Goal: Task Accomplishment & Management: Manage account settings

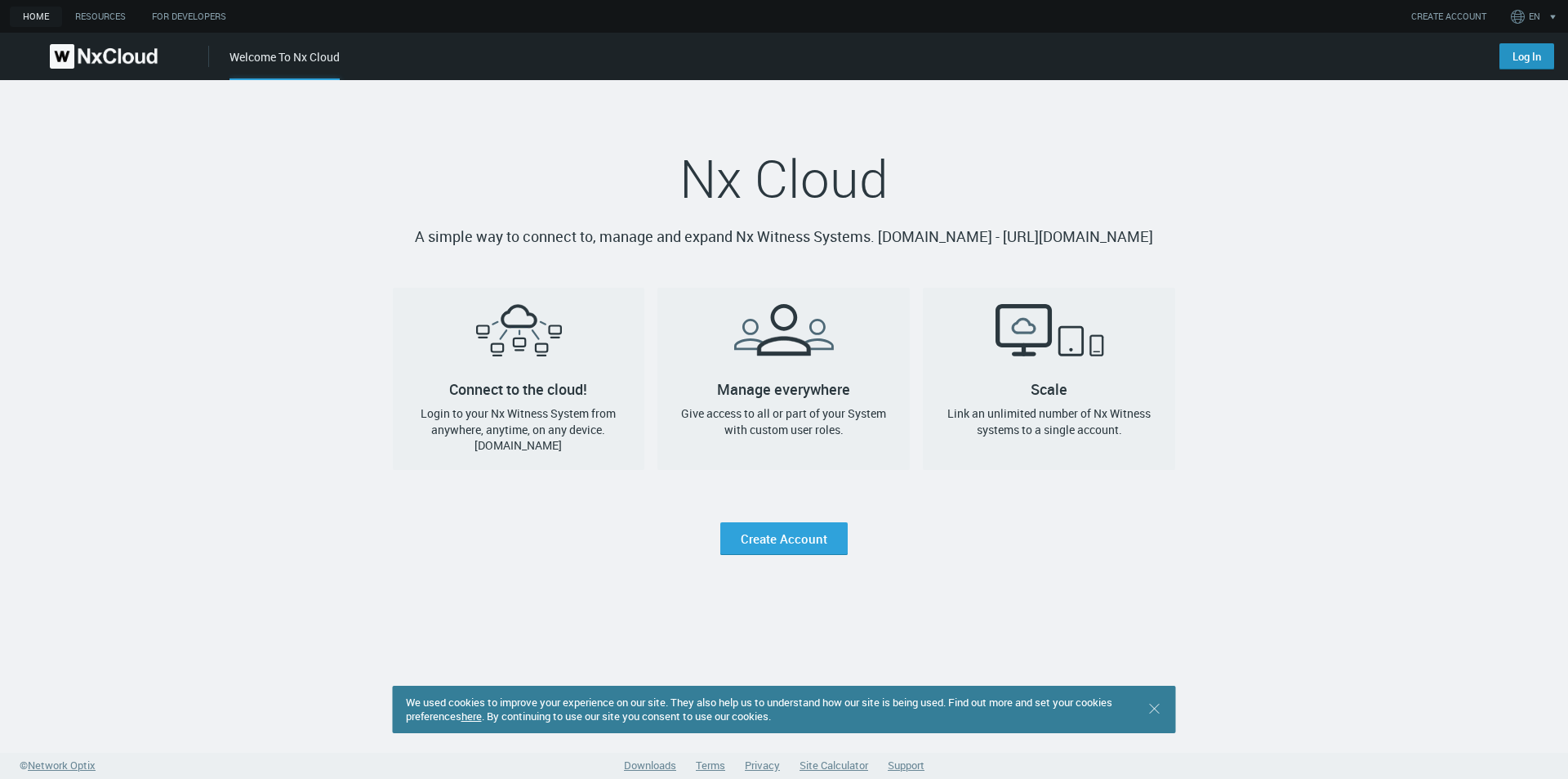
click at [1521, 59] on link "Log In" at bounding box center [1526, 55] width 55 height 26
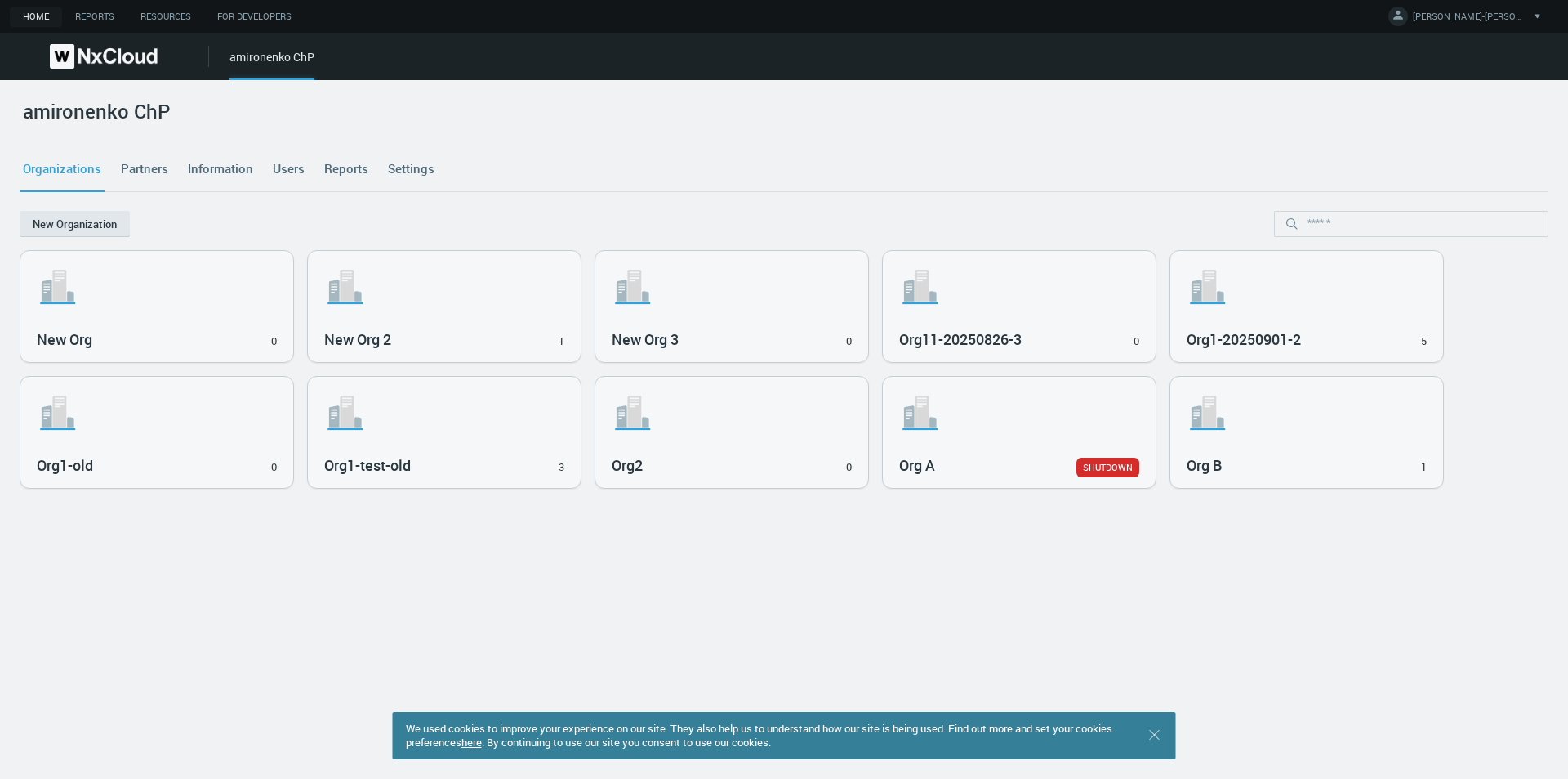
click at [145, 165] on link "Partners" at bounding box center [145, 168] width 54 height 44
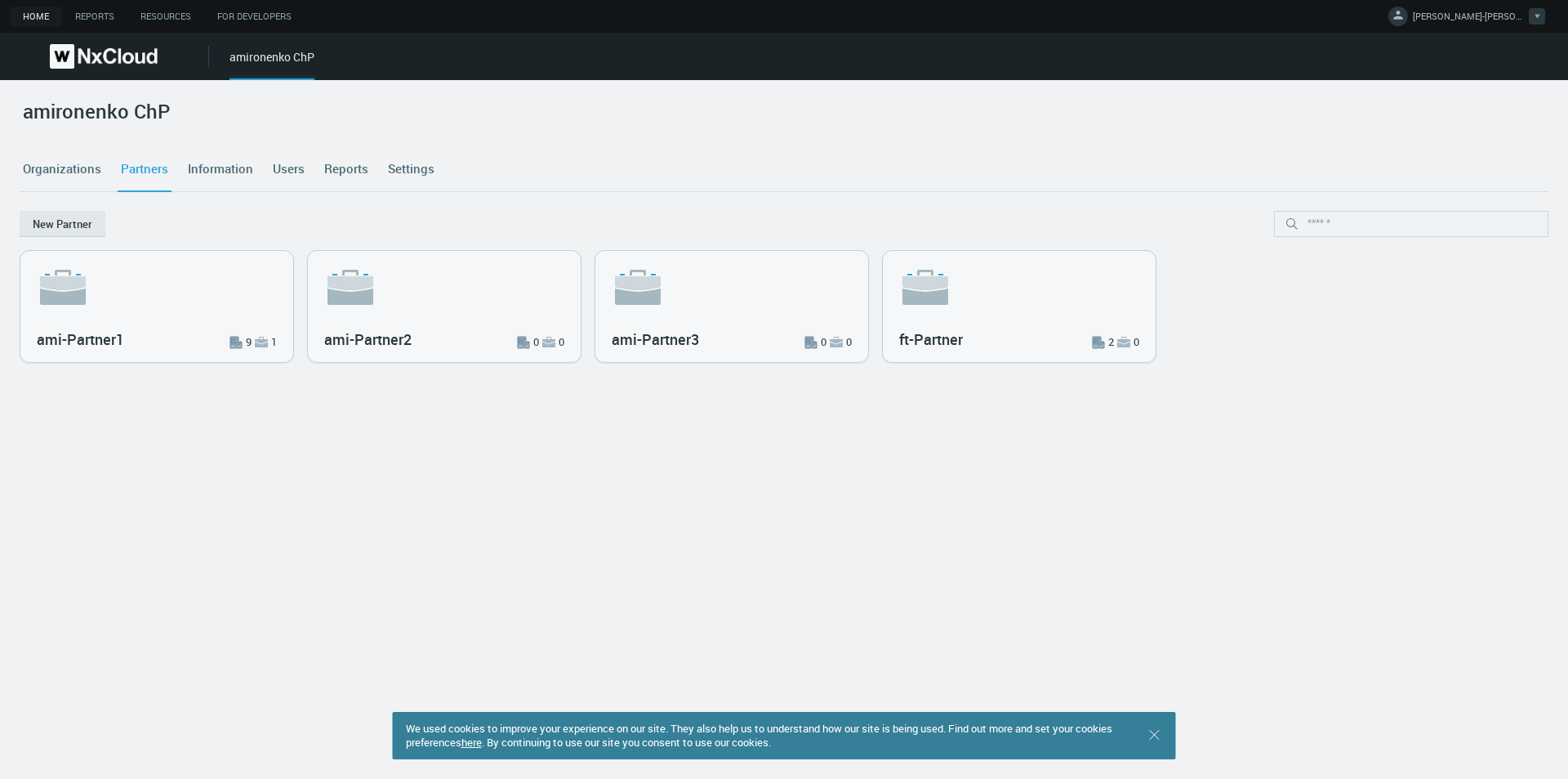
click at [1470, 20] on span "ANNA-CP-ADMIN M." at bounding box center [1470, 19] width 114 height 19
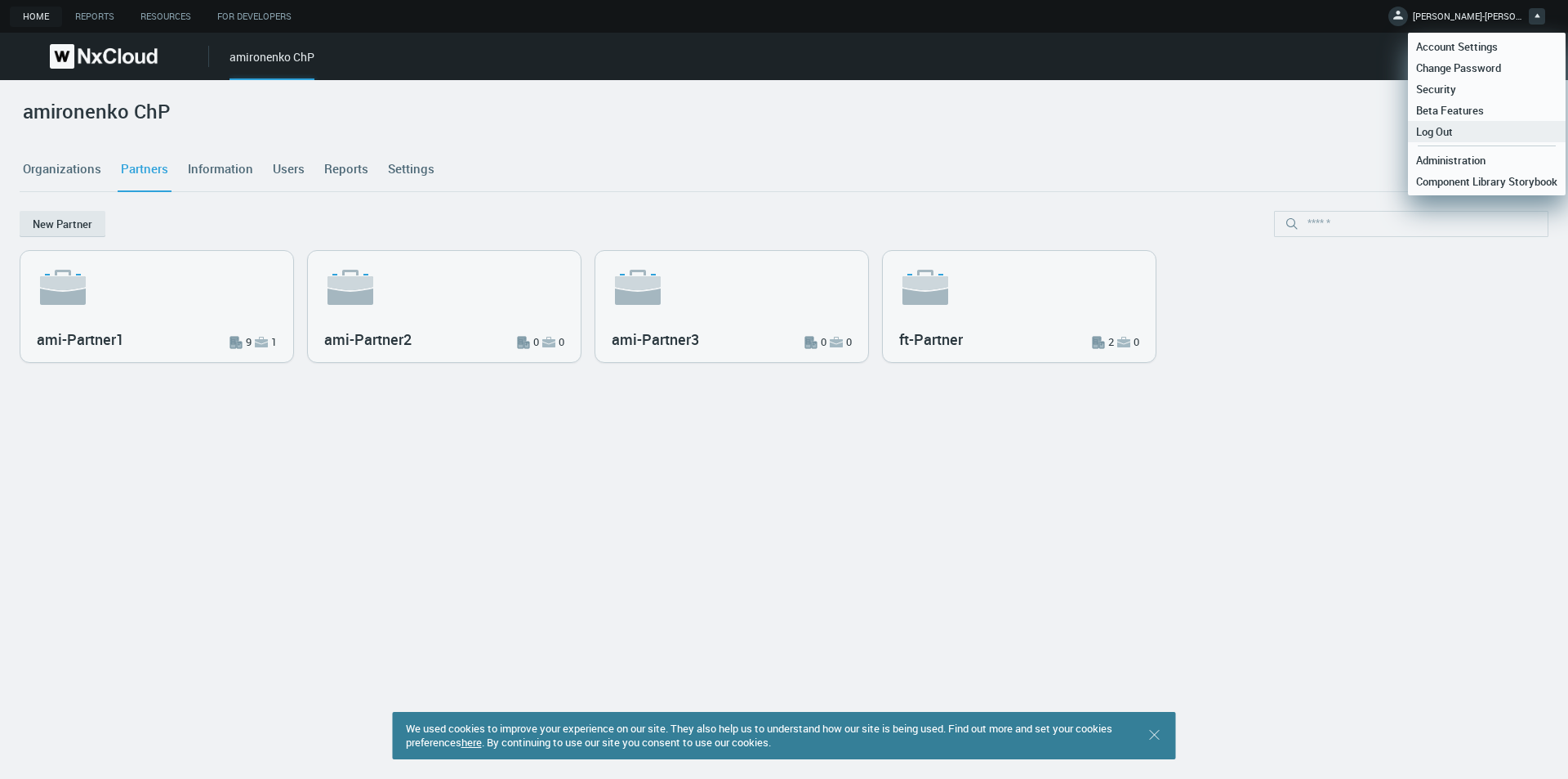
click at [1459, 136] on span "Log Out" at bounding box center [1434, 131] width 53 height 14
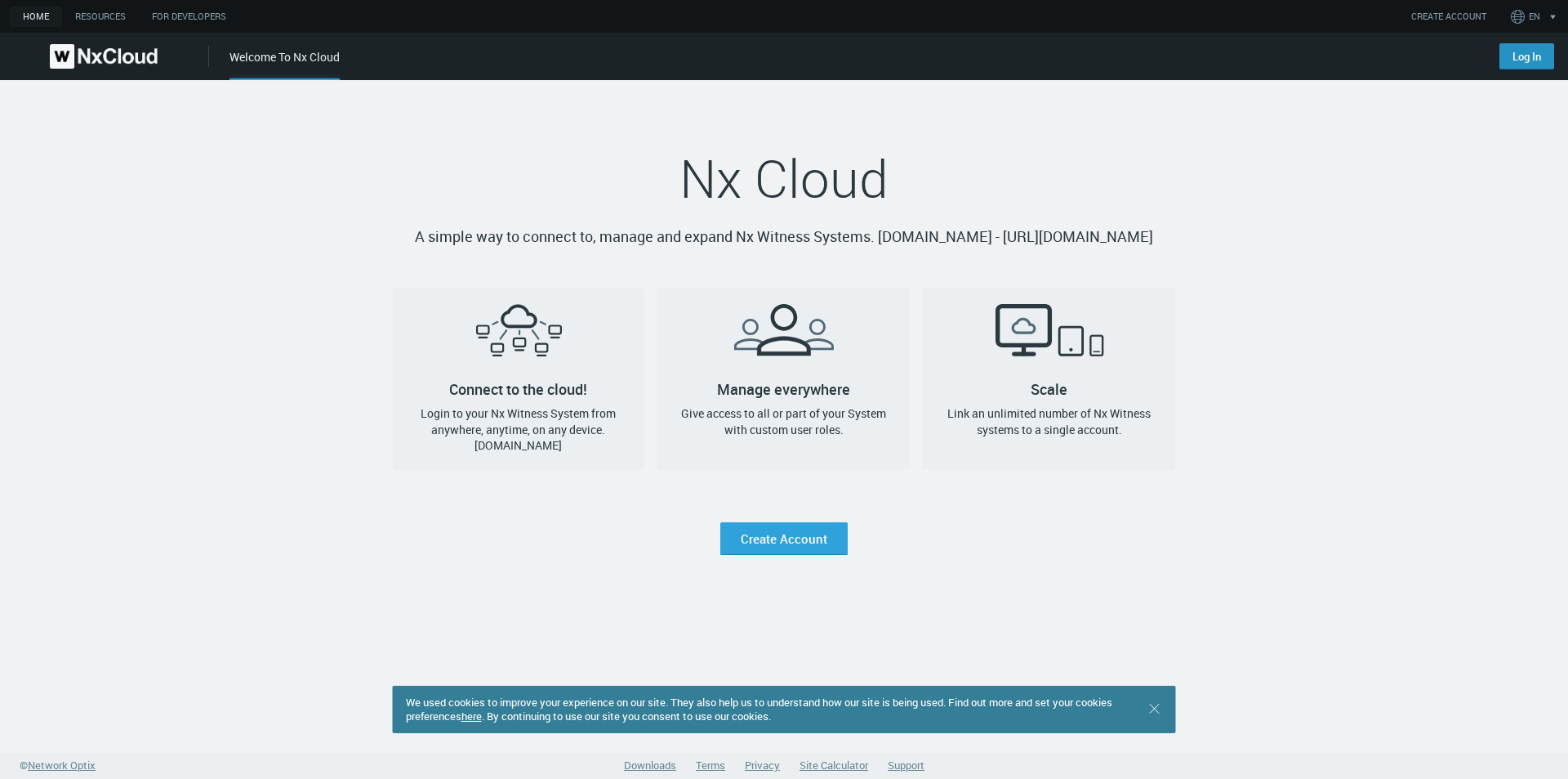
click at [1530, 58] on link "Log In" at bounding box center [1526, 55] width 55 height 26
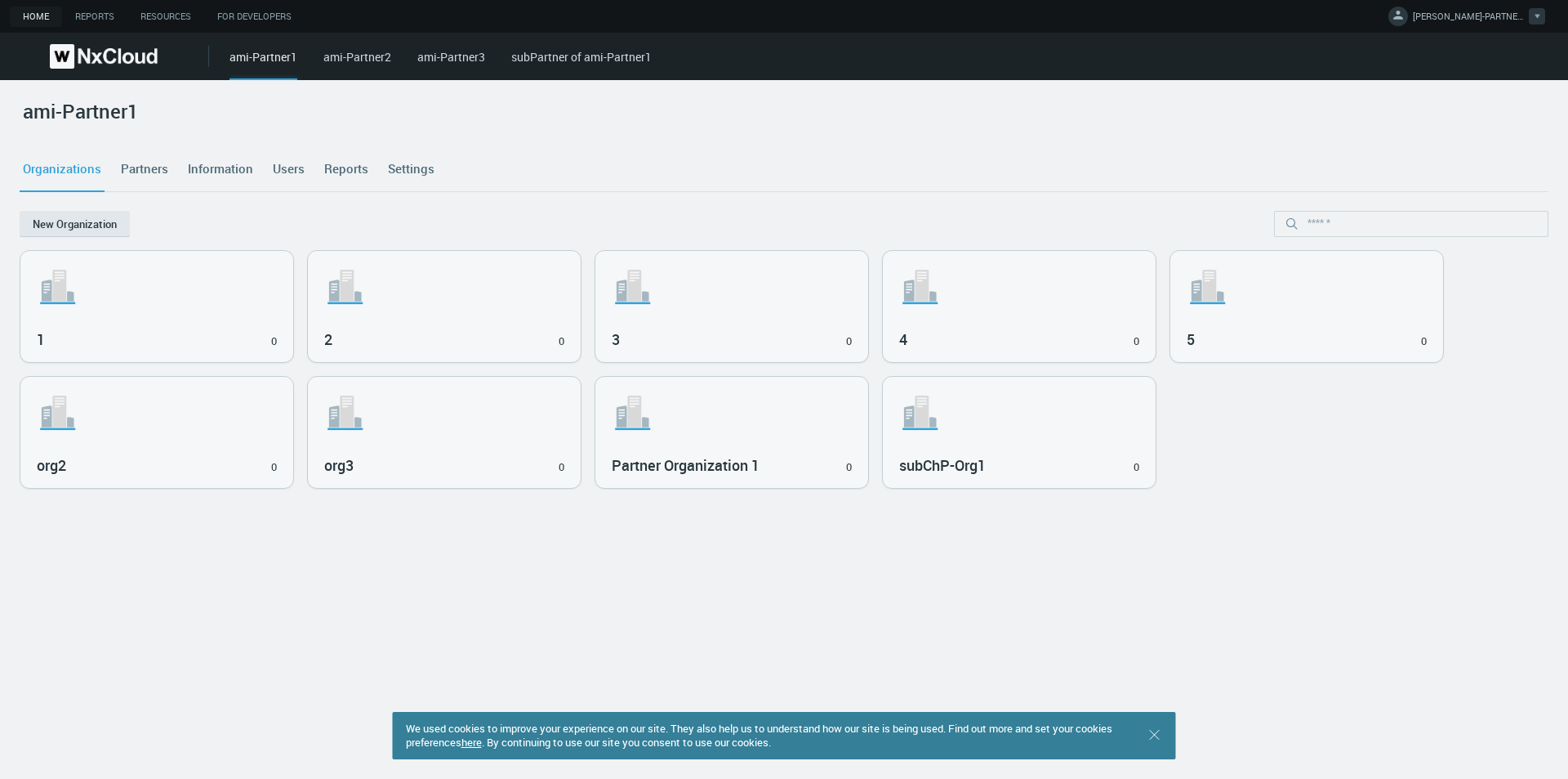
click at [1454, 13] on span "ANNA-PARTNER M." at bounding box center [1470, 19] width 114 height 19
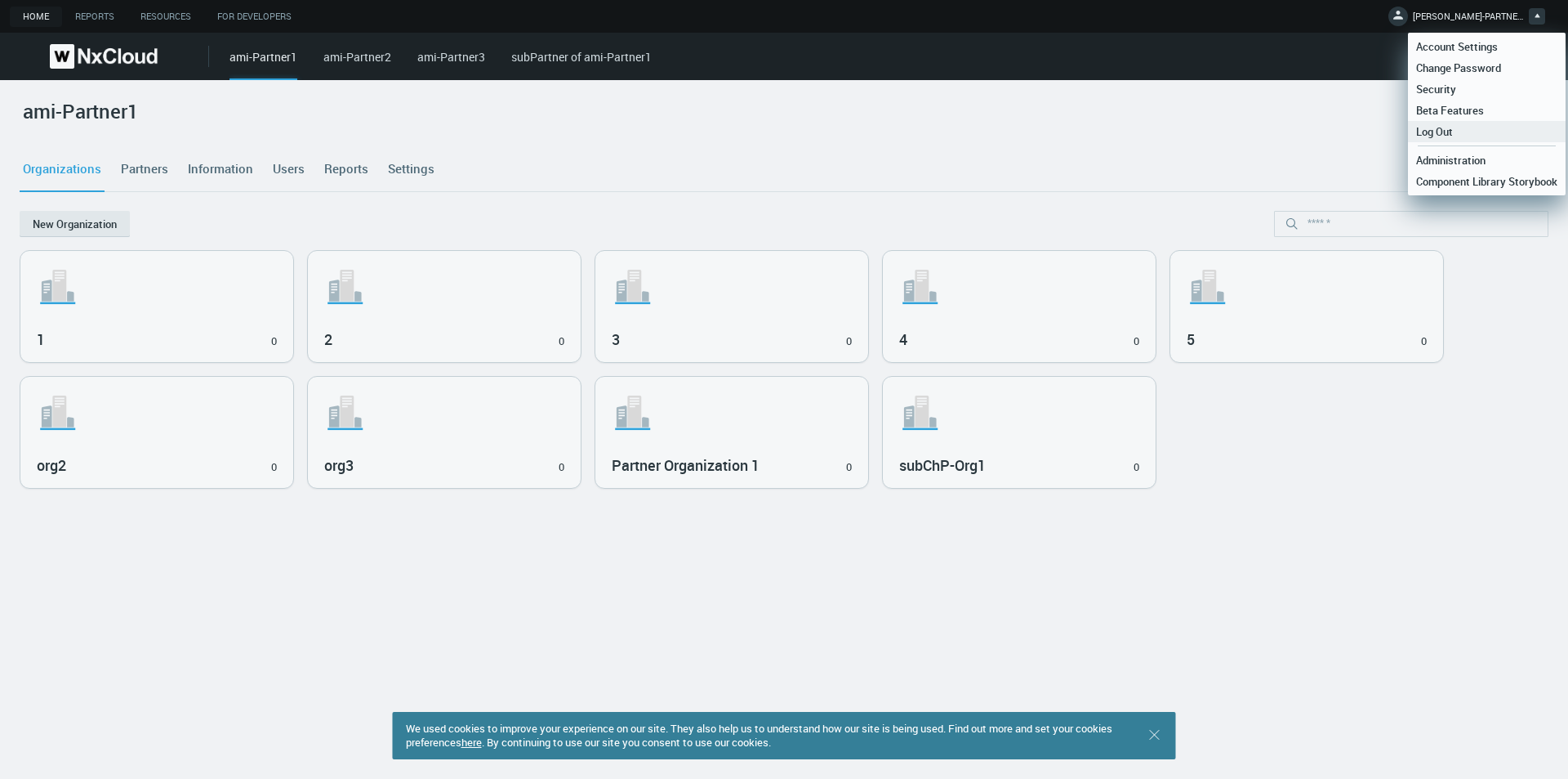
click at [1465, 130] on link "Log Out" at bounding box center [1487, 131] width 157 height 21
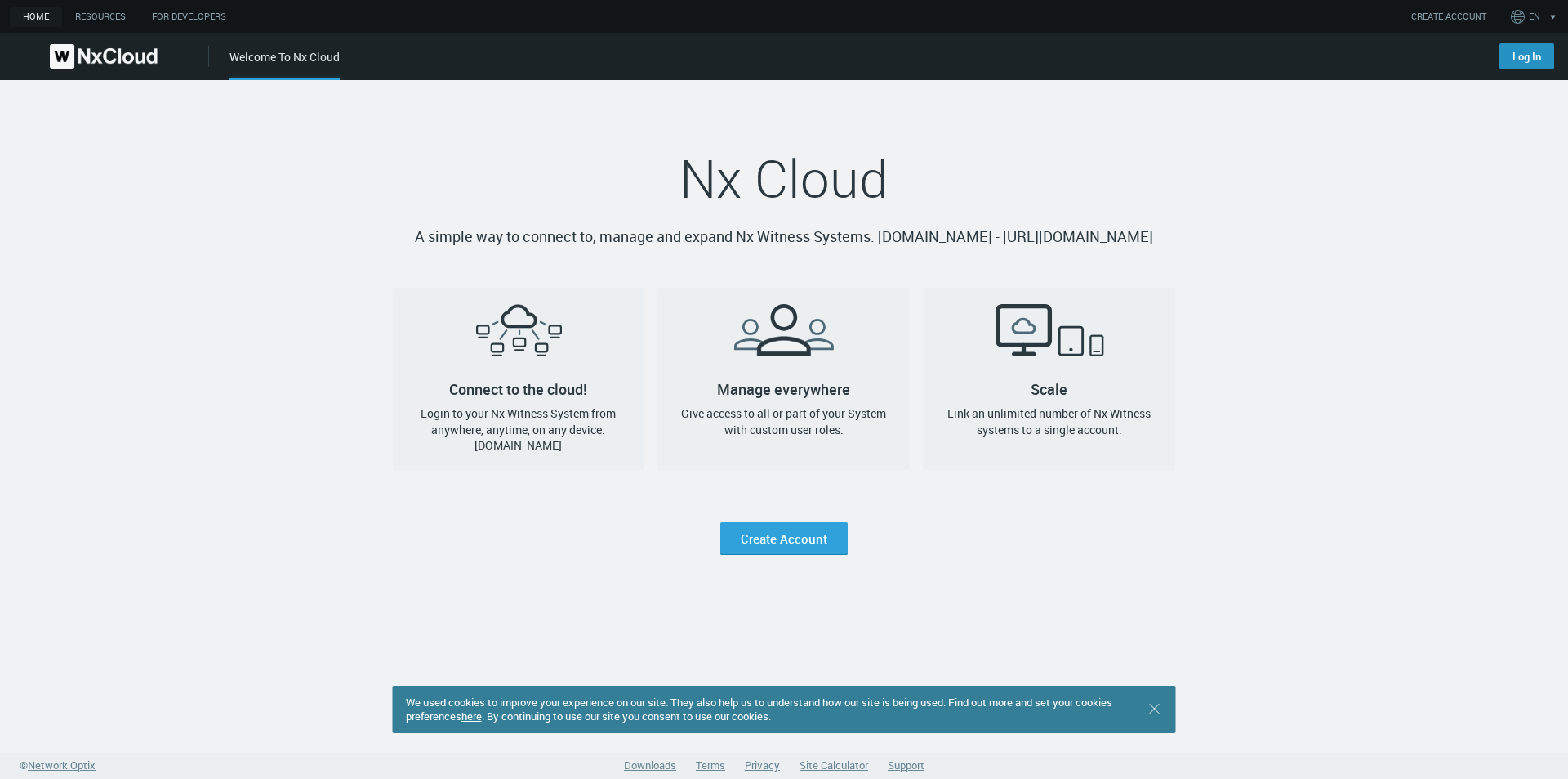
click at [1509, 60] on link "Log In" at bounding box center [1526, 55] width 55 height 26
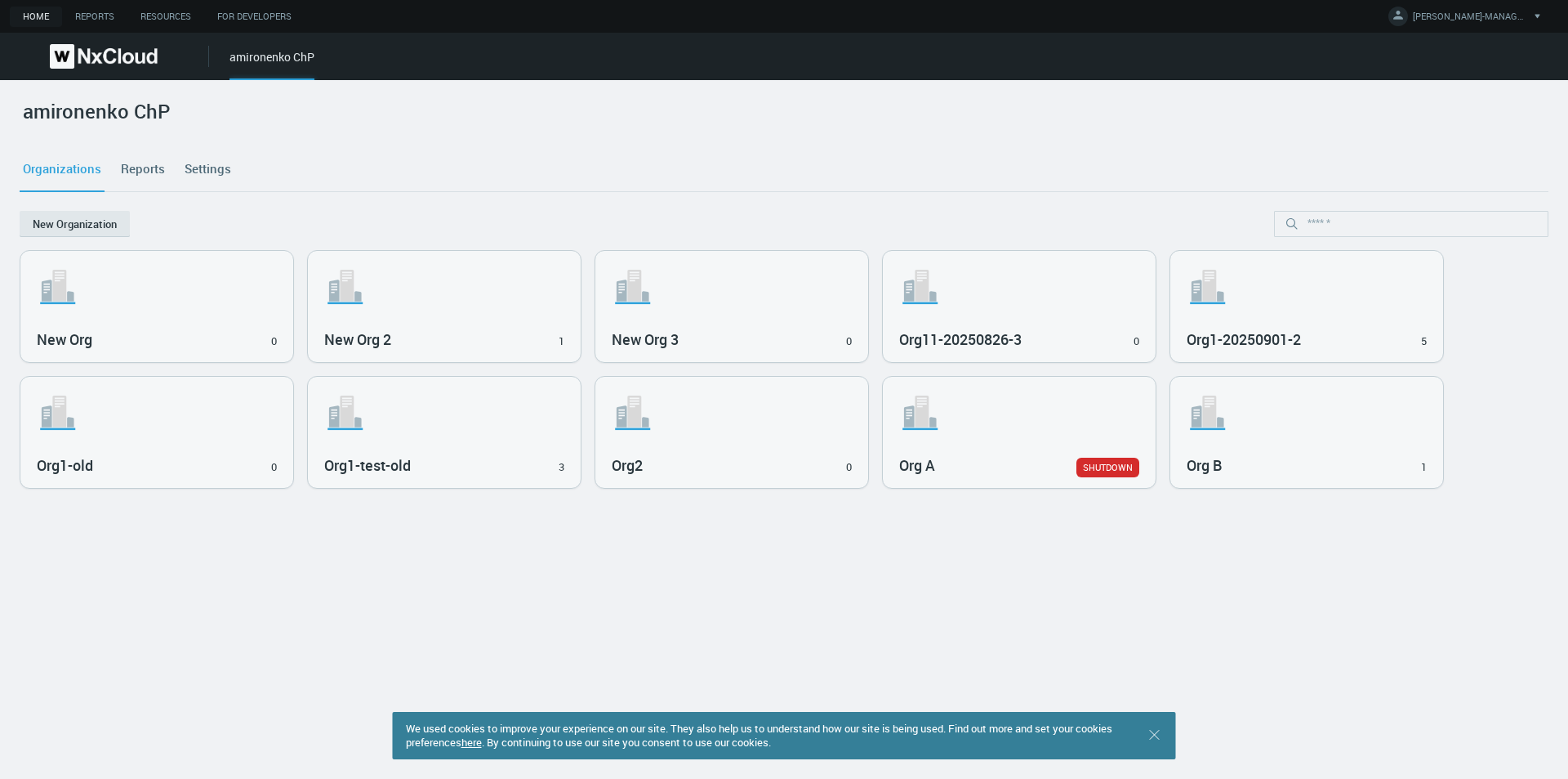
click at [219, 169] on link "Settings" at bounding box center [207, 168] width 53 height 44
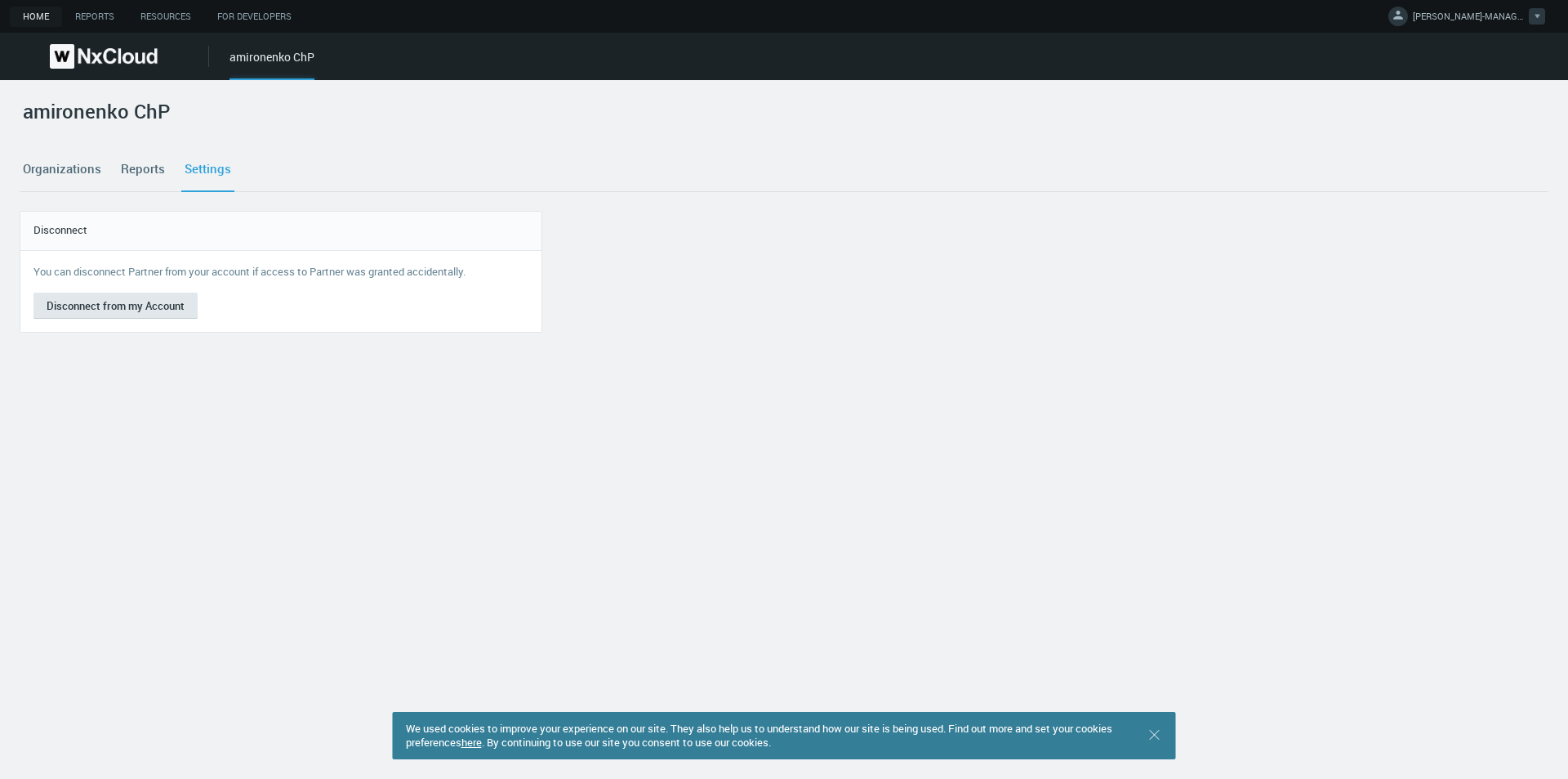
click at [1471, 23] on span "ANNA-MANAGER M." at bounding box center [1470, 19] width 114 height 19
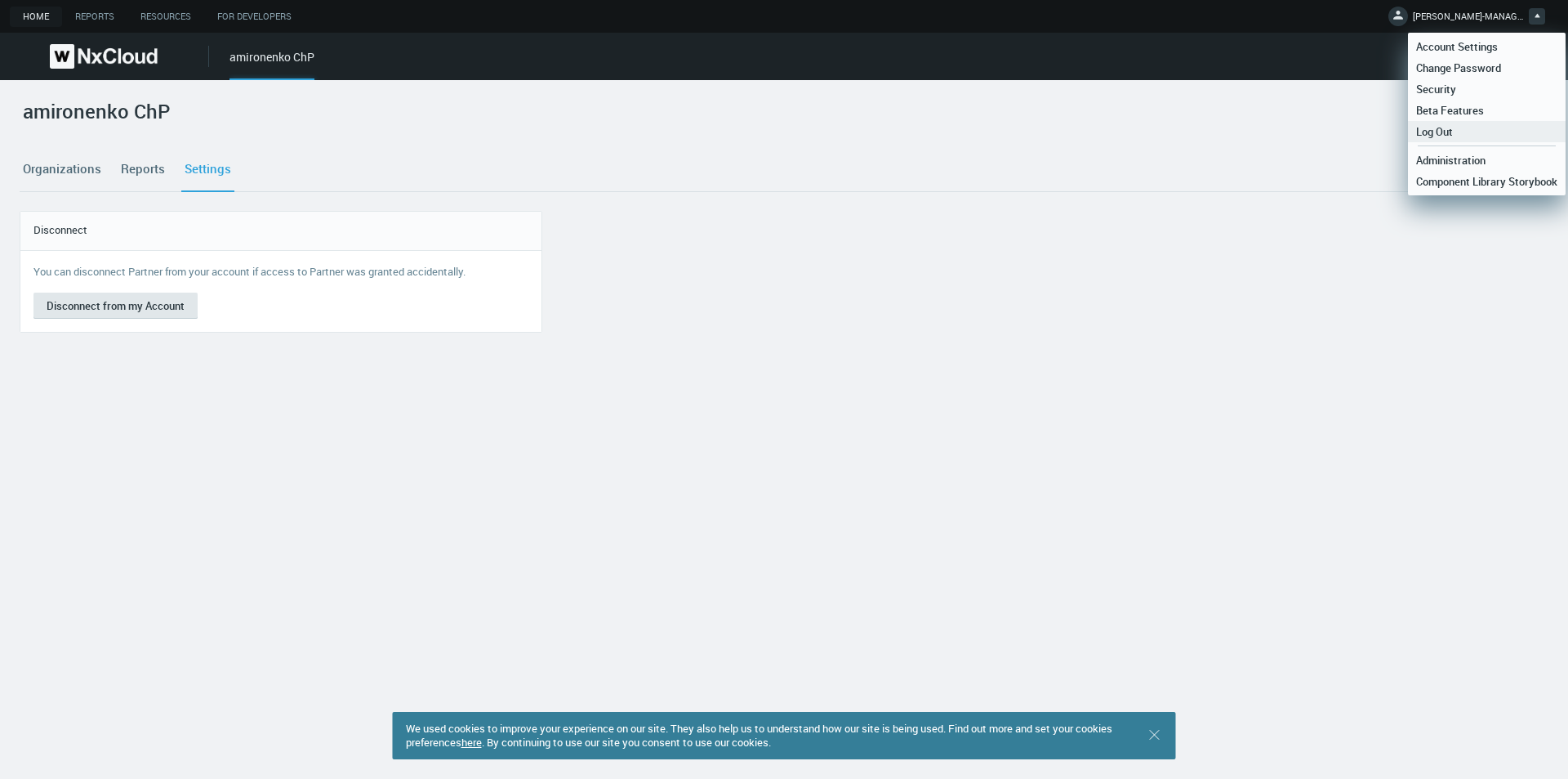
click at [1458, 129] on span "Log Out" at bounding box center [1434, 131] width 53 height 14
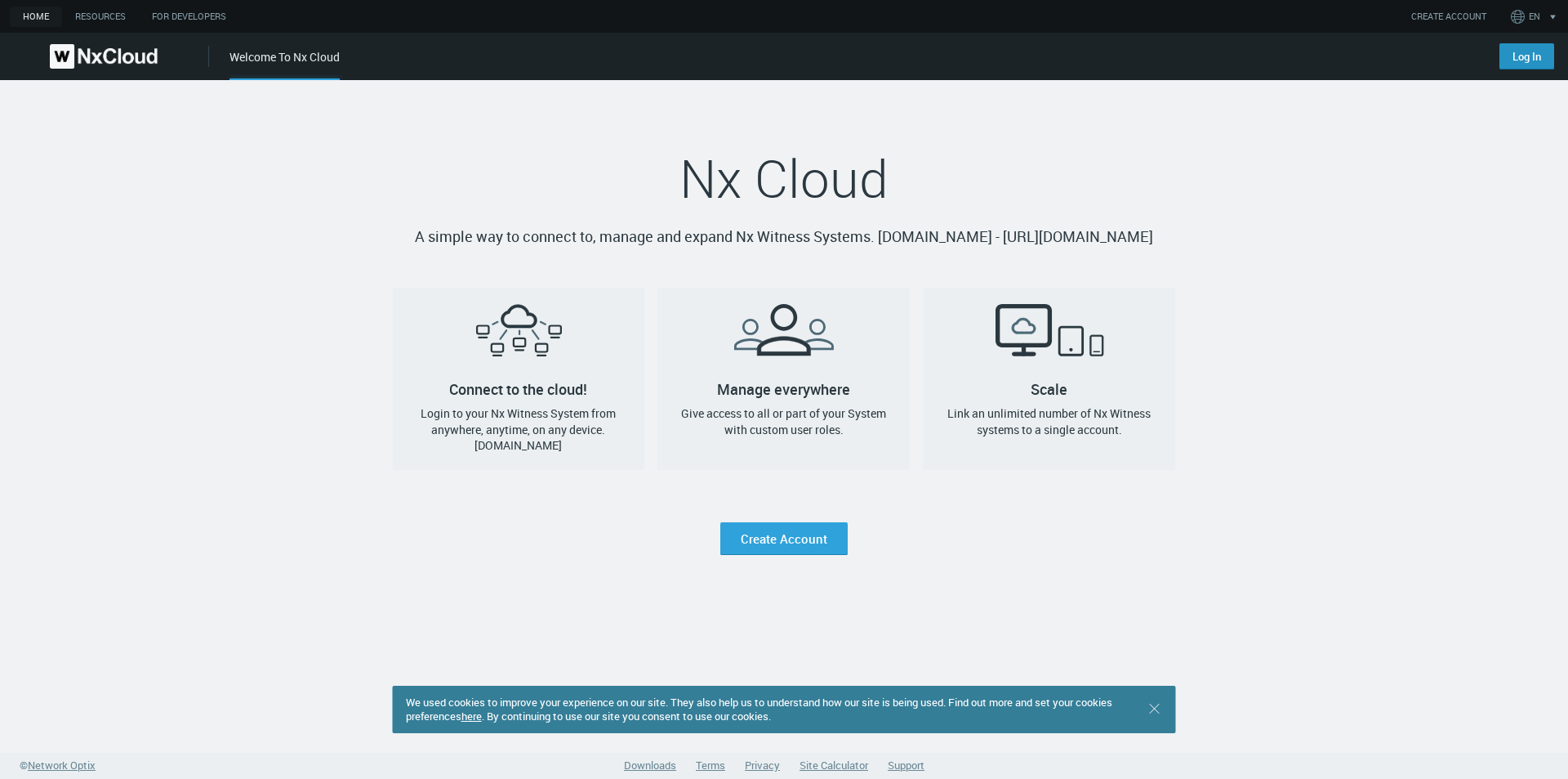
click at [1530, 59] on link "Log In" at bounding box center [1526, 55] width 55 height 26
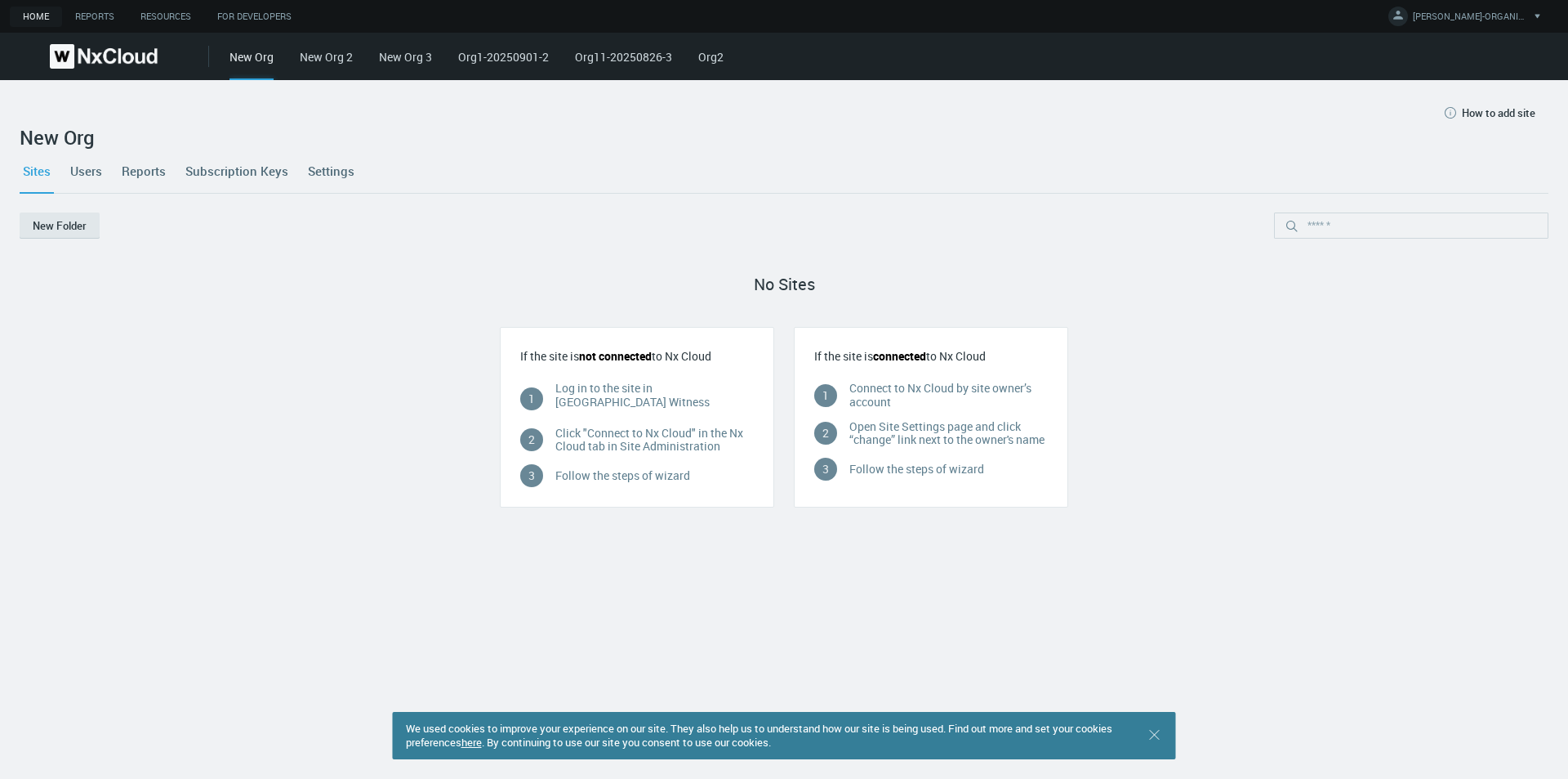
click at [325, 171] on link "Settings" at bounding box center [331, 170] width 53 height 44
